Goal: Task Accomplishment & Management: Manage account settings

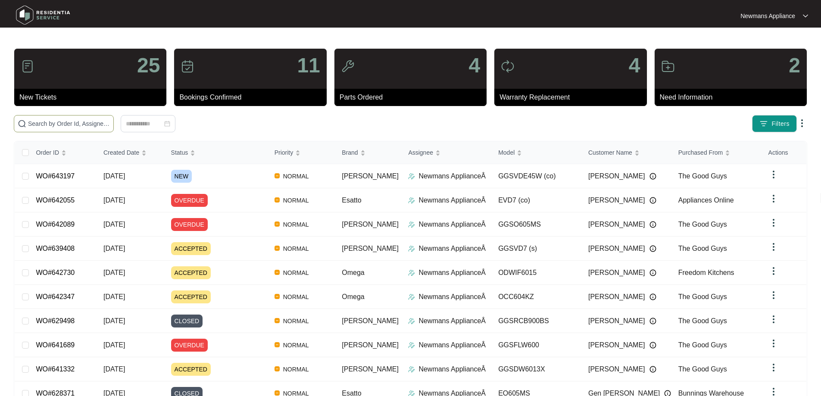
click at [110, 126] on input "text" at bounding box center [69, 123] width 82 height 9
paste input "643197"
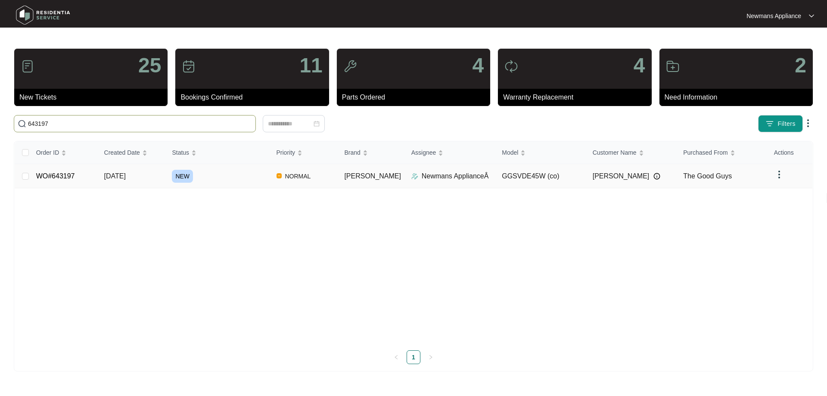
type input "643197"
click at [220, 178] on div "NEW" at bounding box center [220, 176] width 97 height 13
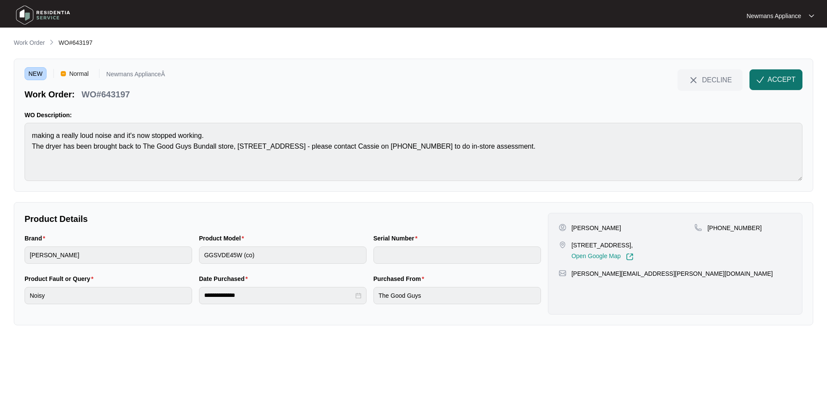
click at [786, 80] on span "ACCEPT" at bounding box center [782, 80] width 28 height 10
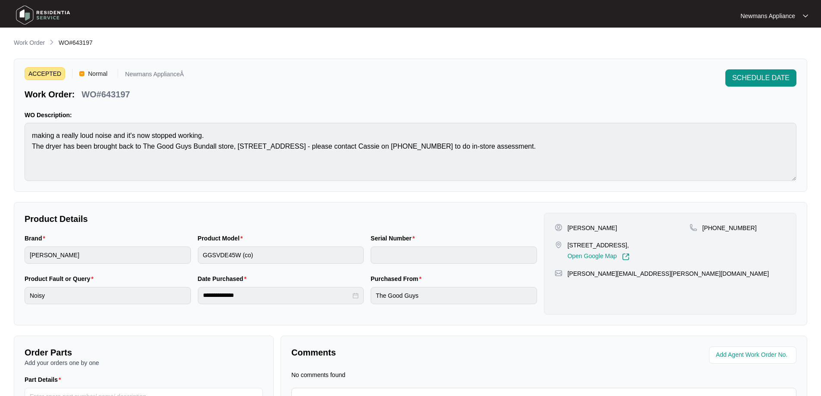
click at [591, 227] on p "[PERSON_NAME]" at bounding box center [592, 228] width 50 height 9
click at [592, 227] on p "[PERSON_NAME]" at bounding box center [592, 228] width 50 height 9
copy p "[PERSON_NAME]"
click at [570, 229] on p "[PERSON_NAME]" at bounding box center [592, 228] width 50 height 9
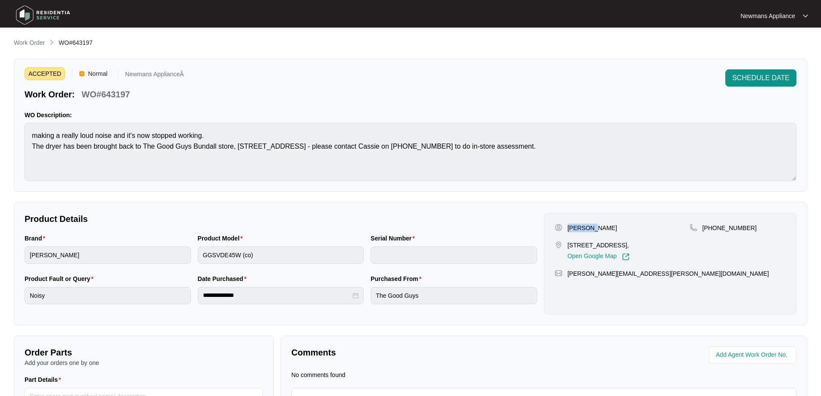
copy p "[PERSON_NAME]"
drag, startPoint x: 744, startPoint y: 226, endPoint x: 711, endPoint y: 227, distance: 33.6
click at [711, 227] on div "[PHONE_NUMBER]" at bounding box center [737, 228] width 96 height 9
copy p "402851366"
drag, startPoint x: 631, startPoint y: 274, endPoint x: 569, endPoint y: 274, distance: 62.0
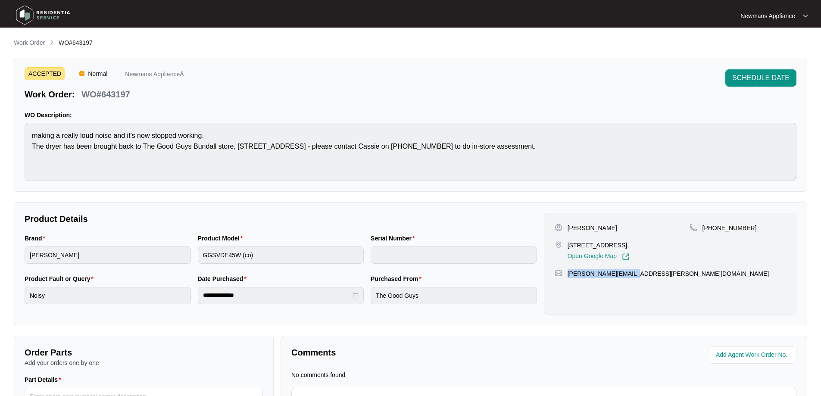
click at [569, 274] on div "[PERSON_NAME][EMAIL_ADDRESS][PERSON_NAME][DOMAIN_NAME]" at bounding box center [669, 273] width 231 height 9
copy p "[PERSON_NAME][EMAIL_ADDRESS][PERSON_NAME][DOMAIN_NAME]"
drag, startPoint x: 568, startPoint y: 227, endPoint x: 604, endPoint y: 228, distance: 36.6
click at [604, 228] on div "[PERSON_NAME]" at bounding box center [621, 228] width 135 height 9
copy p "[PERSON_NAME]"
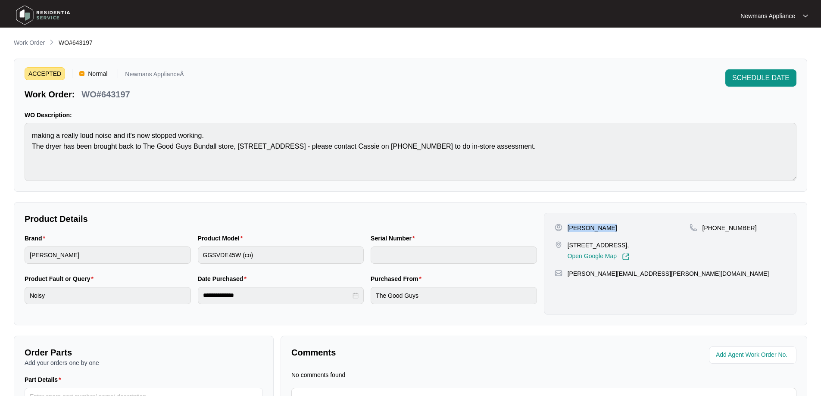
drag, startPoint x: 567, startPoint y: 245, endPoint x: 676, endPoint y: 239, distance: 108.3
click at [676, 239] on div "[PERSON_NAME] [STREET_ADDRESS], Open Google Map" at bounding box center [621, 242] width 135 height 37
copy p "[STREET_ADDRESS],"
drag, startPoint x: 743, startPoint y: 227, endPoint x: 712, endPoint y: 229, distance: 30.7
click at [712, 229] on div "[PHONE_NUMBER]" at bounding box center [737, 228] width 96 height 9
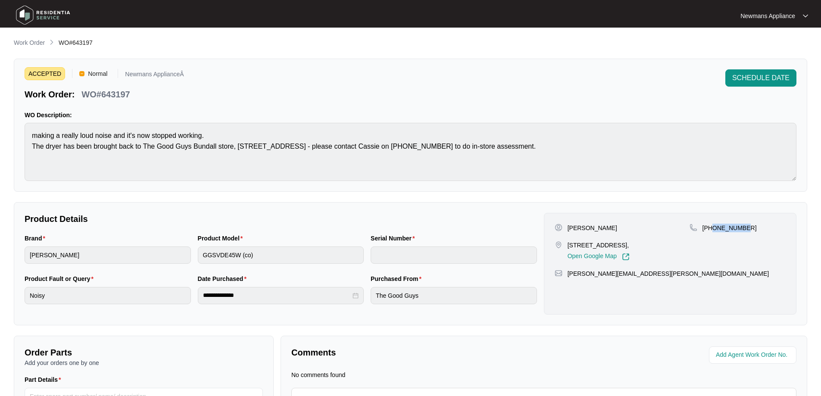
copy p "402851366"
drag, startPoint x: 629, startPoint y: 274, endPoint x: 568, endPoint y: 275, distance: 60.3
click at [568, 275] on div "[PERSON_NAME][EMAIL_ADDRESS][PERSON_NAME][DOMAIN_NAME]" at bounding box center [669, 273] width 231 height 9
copy p "[PERSON_NAME][EMAIL_ADDRESS][PERSON_NAME][DOMAIN_NAME]"
drag, startPoint x: 73, startPoint y: 43, endPoint x: 96, endPoint y: 44, distance: 22.8
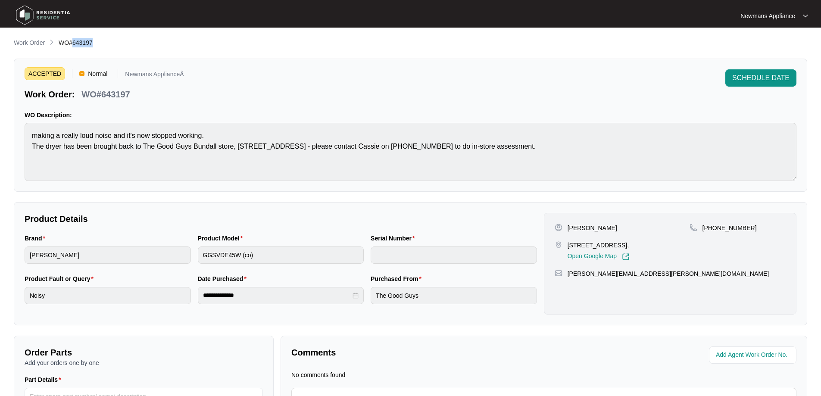
click at [96, 44] on div "Work Order WO#643197" at bounding box center [410, 43] width 793 height 10
copy span "643197"
click at [196, 296] on div "**********" at bounding box center [280, 294] width 173 height 40
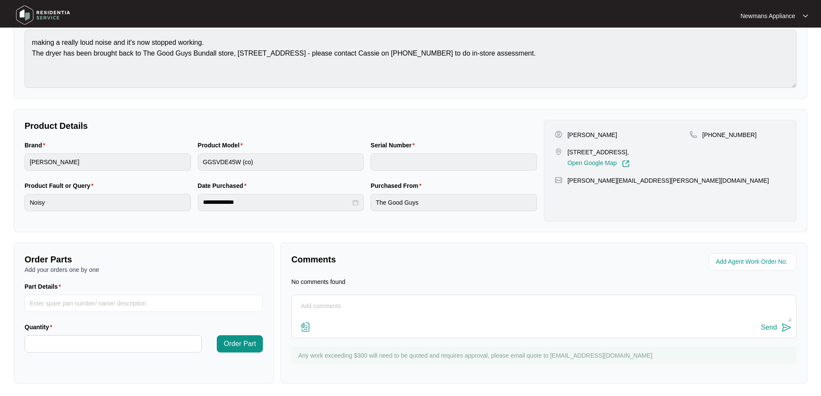
scroll to position [95, 0]
